Goal: Task Accomplishment & Management: Manage account settings

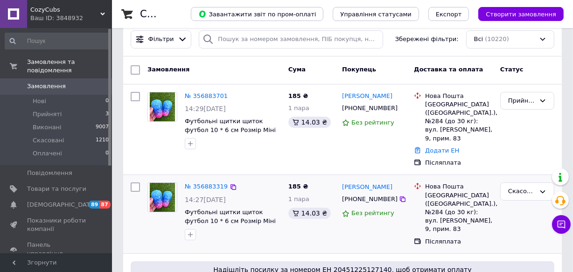
scroll to position [42, 0]
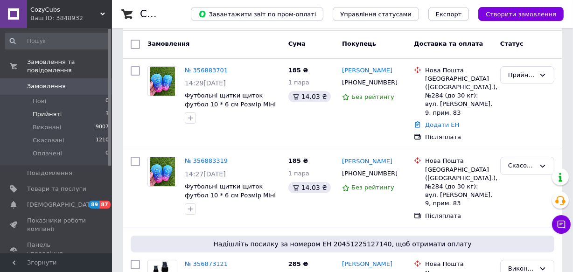
click at [55, 110] on span "Прийняті" at bounding box center [47, 114] width 29 height 8
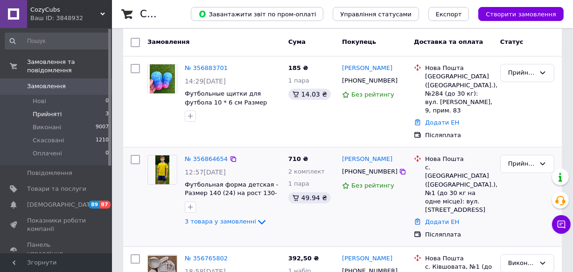
scroll to position [36, 0]
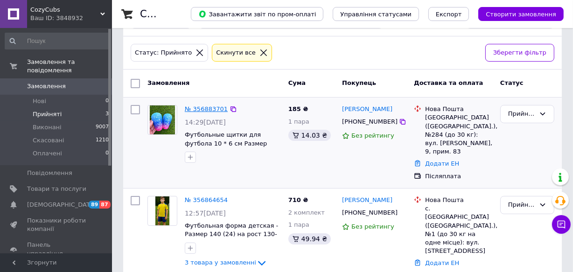
click at [208, 106] on link "№ 356883701" at bounding box center [206, 109] width 43 height 7
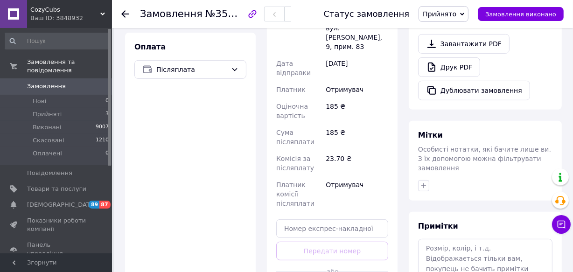
scroll to position [424, 0]
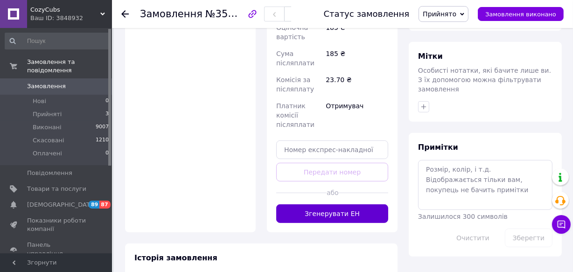
click at [348, 205] on button "Згенерувати ЕН" at bounding box center [332, 214] width 112 height 19
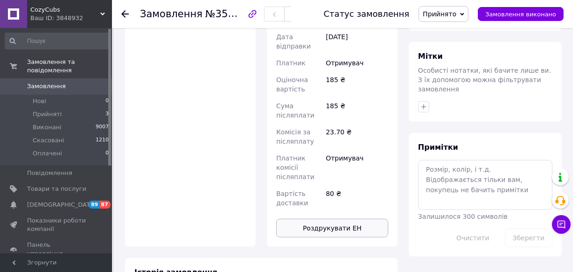
click at [349, 219] on button "Роздрукувати ЕН" at bounding box center [332, 228] width 112 height 19
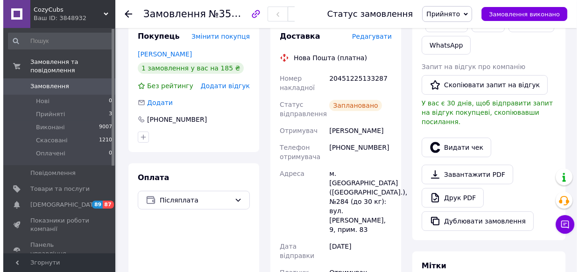
scroll to position [212, 0]
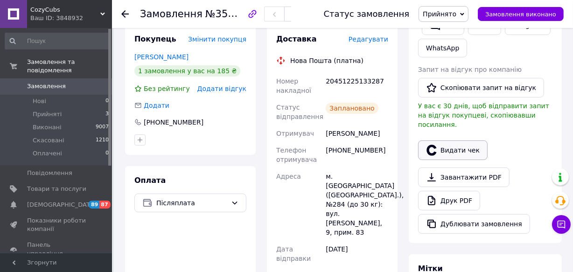
click at [457, 141] on button "Видати чек" at bounding box center [453, 151] width 70 height 20
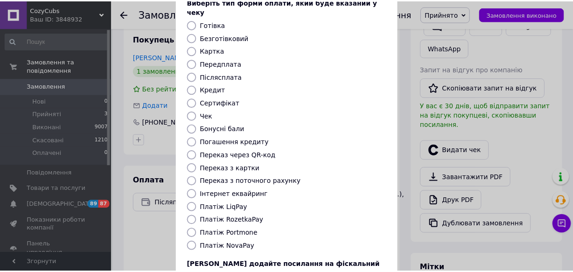
scroll to position [127, 0]
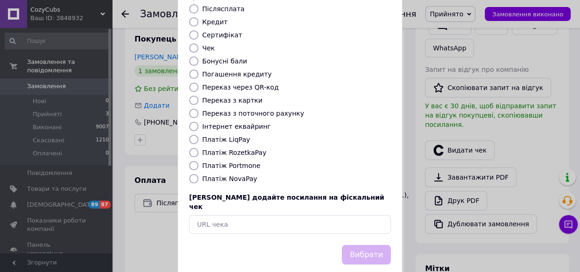
click at [228, 175] on label "Платіж NovaPay" at bounding box center [229, 178] width 55 height 7
click at [198, 174] on input "Платіж NovaPay" at bounding box center [193, 178] width 9 height 9
radio input "true"
click at [358, 245] on button "Вибрати" at bounding box center [366, 255] width 49 height 20
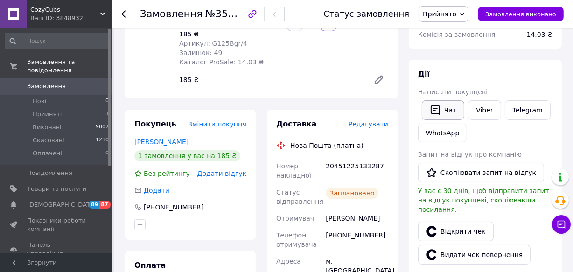
click at [446, 115] on button "Чат" at bounding box center [443, 110] width 42 height 20
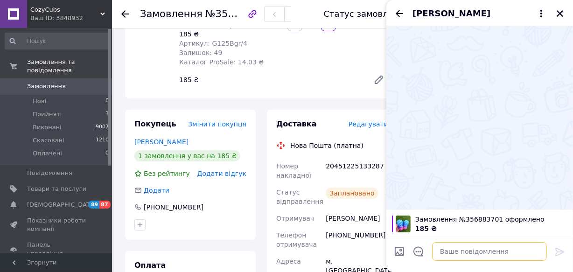
paste textarea "[URL][DOMAIN_NAME]"
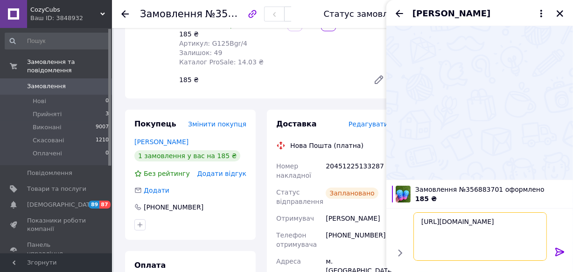
type textarea "[URL][DOMAIN_NAME]"
click at [559, 255] on icon at bounding box center [560, 252] width 11 height 11
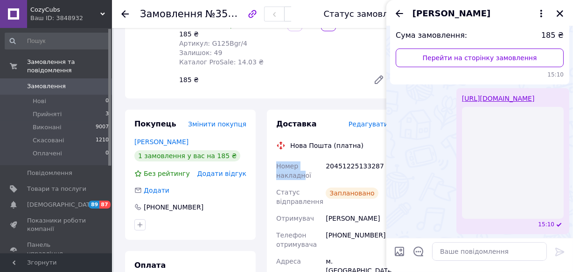
scroll to position [20, 0]
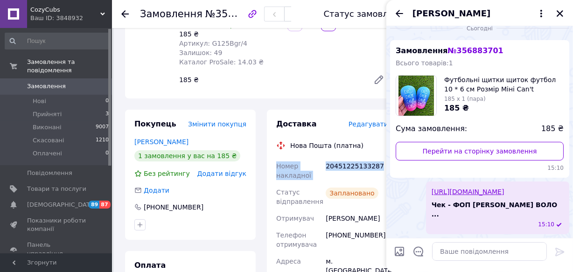
drag, startPoint x: 277, startPoint y: 151, endPoint x: 379, endPoint y: 159, distance: 102.1
copy div "Номер накладної 20451225133287"
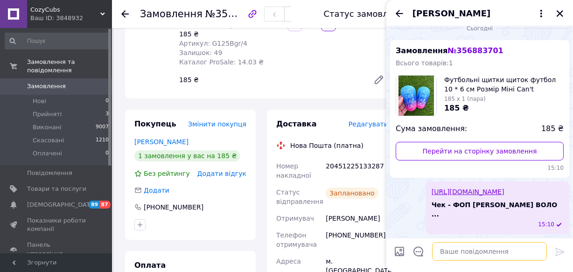
click at [474, 243] on textarea at bounding box center [489, 251] width 115 height 19
paste textarea "Номер накладної 20451225133287"
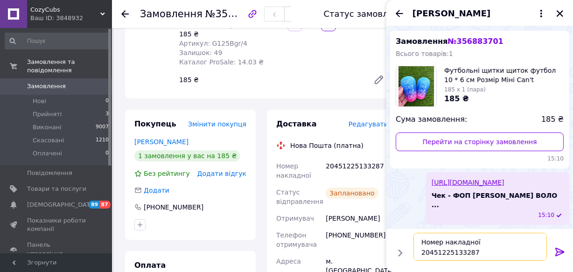
type textarea "Номер накладної 20451225133287"
click at [557, 252] on icon at bounding box center [560, 252] width 9 height 8
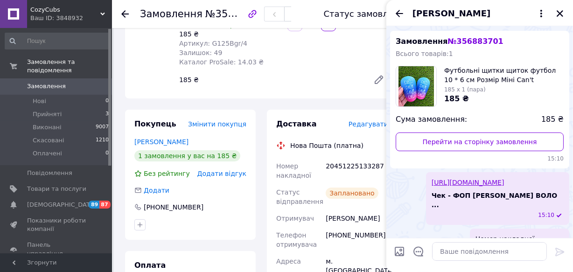
scroll to position [53, 0]
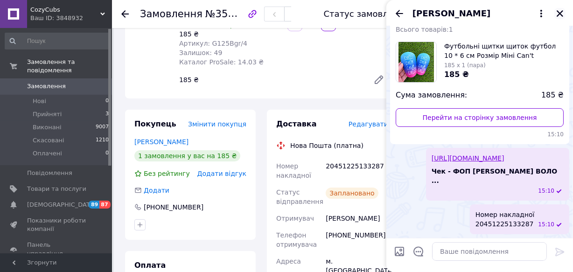
click at [560, 13] on icon "Закрити" at bounding box center [560, 13] width 7 height 7
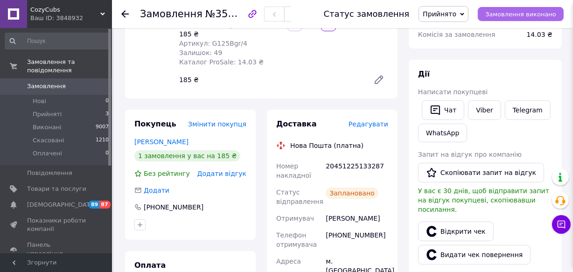
click at [546, 11] on span "Замовлення виконано" at bounding box center [521, 14] width 71 height 7
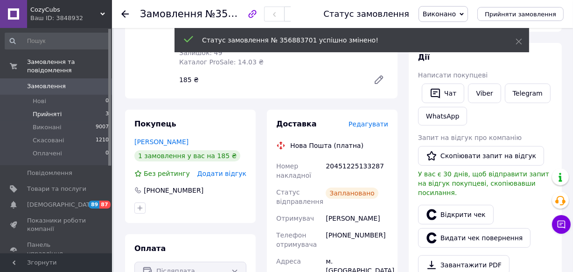
click at [47, 110] on span "Прийняті" at bounding box center [47, 114] width 29 height 8
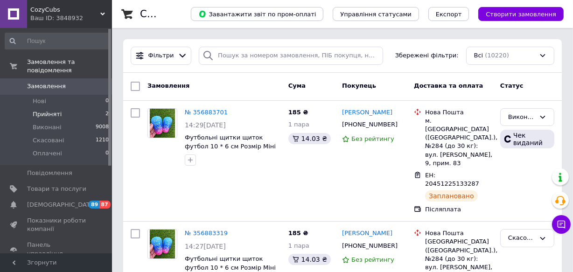
click at [51, 110] on span "Прийняті" at bounding box center [47, 114] width 29 height 8
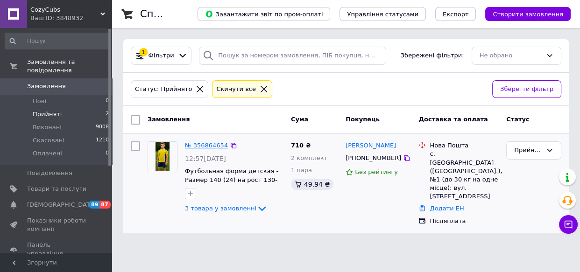
click at [197, 143] on link "№ 356864654" at bounding box center [206, 145] width 43 height 7
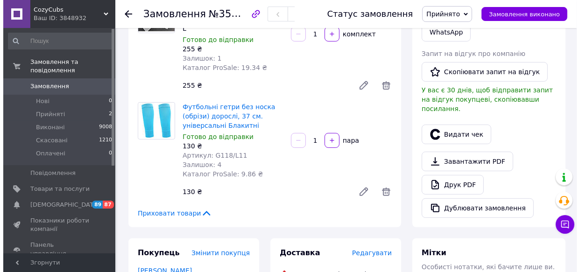
scroll to position [340, 0]
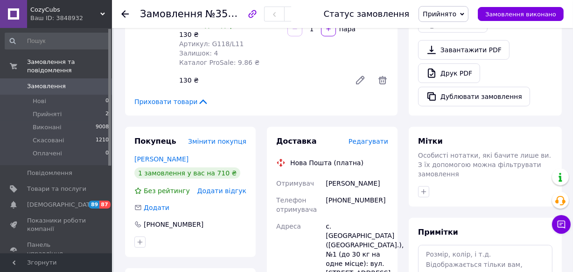
click at [371, 144] on span "Редагувати" at bounding box center [369, 141] width 40 height 7
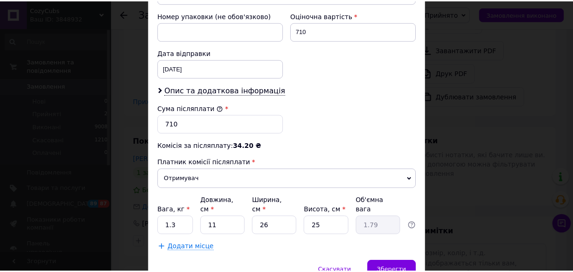
scroll to position [439, 0]
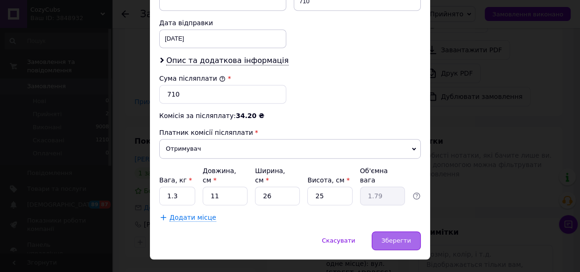
click at [402, 232] on div "Зберегти" at bounding box center [396, 241] width 49 height 19
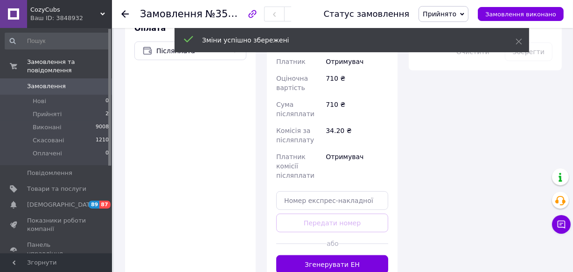
scroll to position [637, 0]
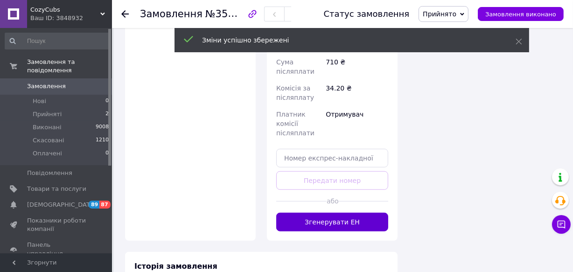
click at [358, 213] on button "Згенерувати ЕН" at bounding box center [332, 222] width 112 height 19
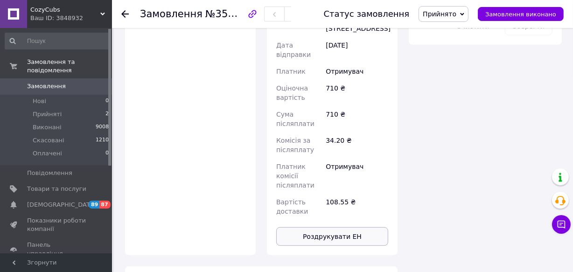
click at [357, 227] on button "Роздрукувати ЕН" at bounding box center [332, 236] width 112 height 19
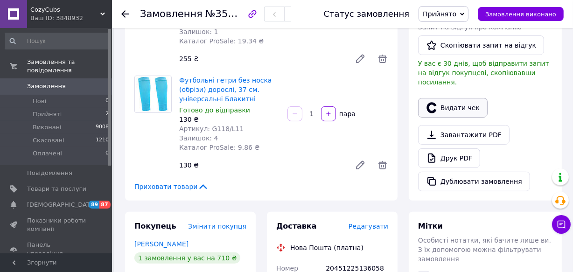
click at [460, 98] on button "Видати чек" at bounding box center [453, 108] width 70 height 20
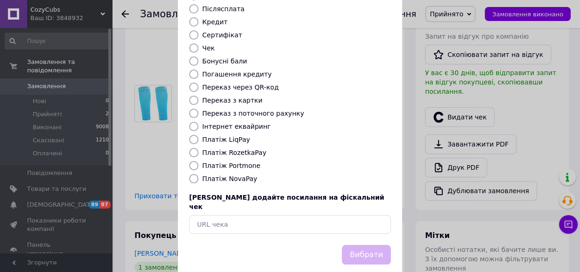
scroll to position [129, 0]
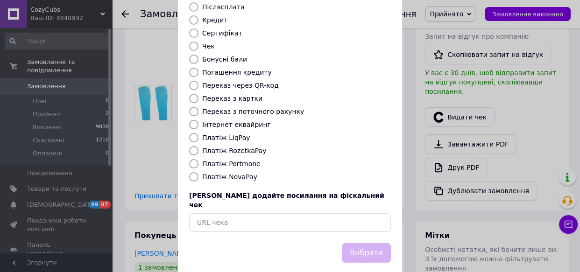
click at [231, 173] on label "Платіж NovaPay" at bounding box center [229, 176] width 55 height 7
click at [198, 172] on input "Платіж NovaPay" at bounding box center [193, 176] width 9 height 9
radio input "true"
click at [366, 243] on button "Вибрати" at bounding box center [366, 253] width 49 height 20
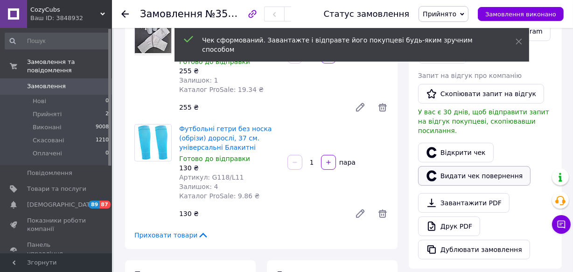
scroll to position [127, 0]
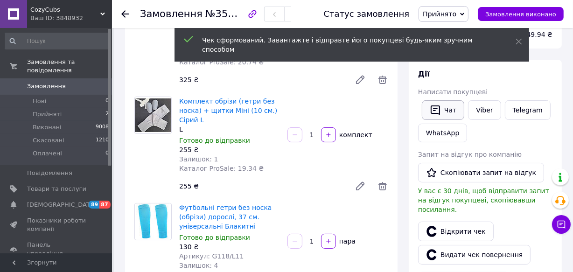
click at [453, 106] on button "Чат" at bounding box center [443, 110] width 42 height 20
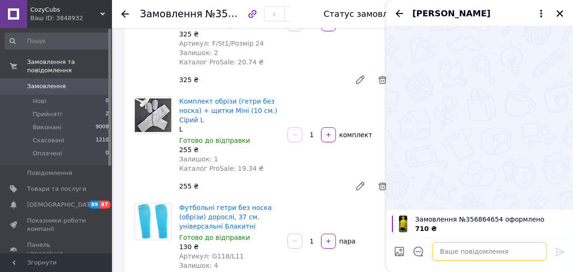
paste textarea "[URL][DOMAIN_NAME]"
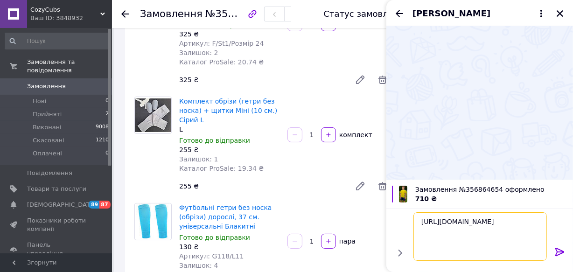
type textarea "[URL][DOMAIN_NAME]"
click at [558, 248] on icon at bounding box center [560, 252] width 11 height 11
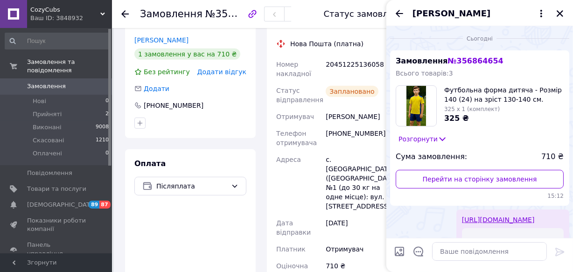
scroll to position [467, 0]
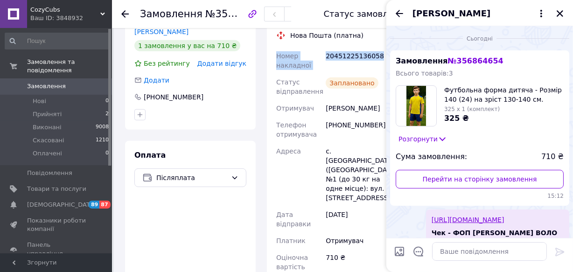
drag, startPoint x: 275, startPoint y: 57, endPoint x: 374, endPoint y: 63, distance: 98.7
click at [374, 63] on div "Номер накладної 20451225136058 Статус відправлення Заплановано Отримувач [PERSO…" at bounding box center [333, 219] width 116 height 342
copy div "Номер накладної 20451225136058"
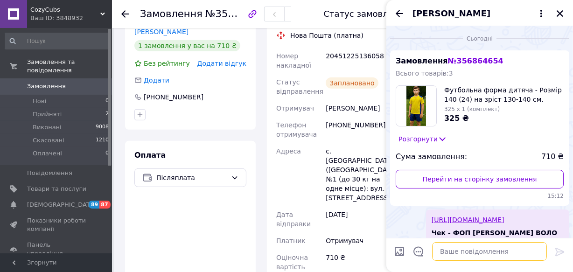
paste textarea "Номер накладної 20451225136058"
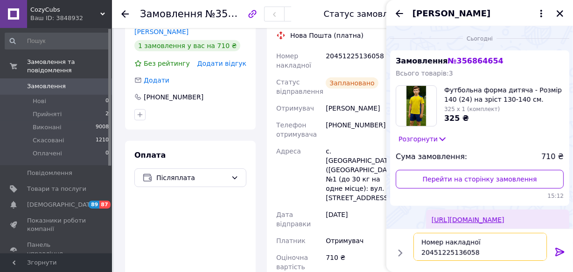
type textarea "Номер накладної 20451225136058"
click at [561, 252] on icon at bounding box center [560, 252] width 9 height 8
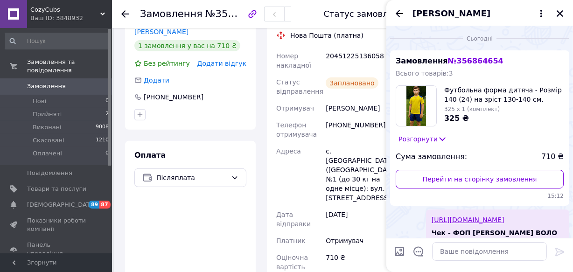
scroll to position [71, 0]
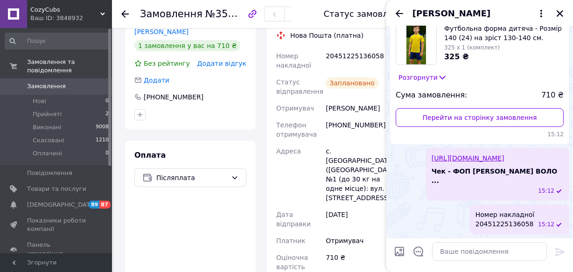
drag, startPoint x: 559, startPoint y: 13, endPoint x: 529, endPoint y: 61, distance: 57.0
click at [529, 61] on div "[PERSON_NAME] Сьогодні Замовлення № 356864654 Всього товарів: 3 Футбольна форма…" at bounding box center [480, 136] width 187 height 272
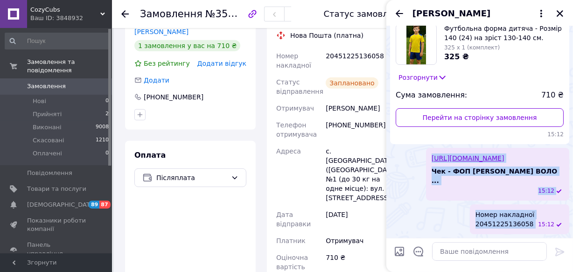
drag, startPoint x: 429, startPoint y: 145, endPoint x: 539, endPoint y: 223, distance: 135.0
click at [539, 223] on ul "Замовлення № 356864654 Всього товарів: 3 Футбольна форма дитяча - Розмір 140 (2…" at bounding box center [479, 112] width 179 height 246
copy ul "[URL][DOMAIN_NAME] Чек - ФОП [PERSON_NAME] ВОЛО ... 15:12 Номер накладної 20451…"
click at [562, 14] on icon "Закрити" at bounding box center [560, 13] width 8 height 8
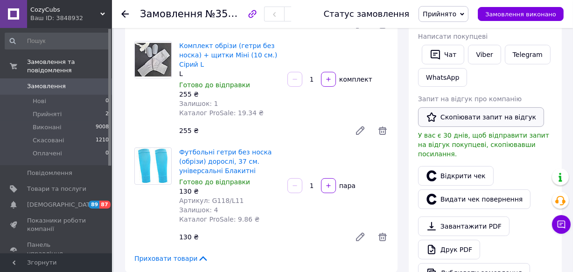
scroll to position [170, 0]
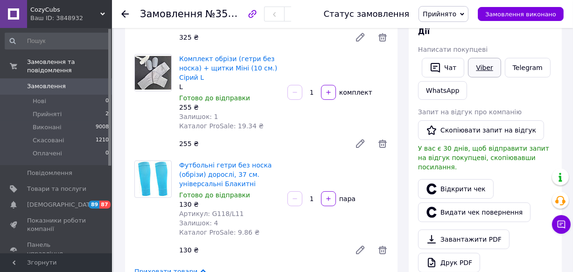
click at [481, 71] on link "Viber" at bounding box center [484, 68] width 33 height 20
click at [542, 15] on span "Замовлення виконано" at bounding box center [521, 14] width 71 height 7
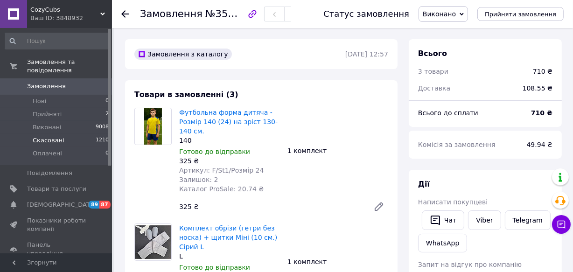
scroll to position [0, 0]
click at [42, 97] on span "Нові" at bounding box center [40, 101] width 14 height 8
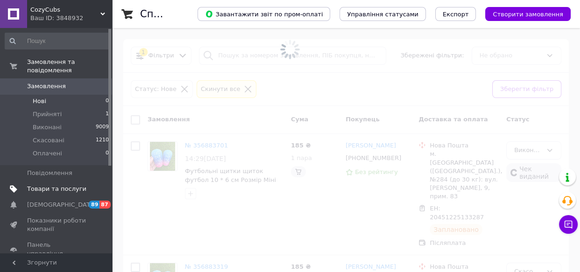
click at [62, 185] on span "Товари та послуги" at bounding box center [56, 189] width 59 height 8
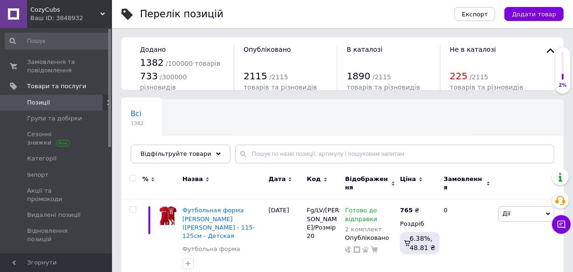
click at [36, 61] on span "Замовлення та повідомлення" at bounding box center [56, 66] width 59 height 17
